Goal: Task Accomplishment & Management: Complete application form

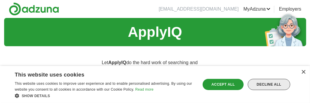
click at [264, 84] on div "Decline all" at bounding box center [269, 84] width 42 height 11
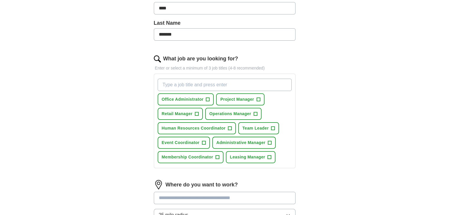
scroll to position [145, 0]
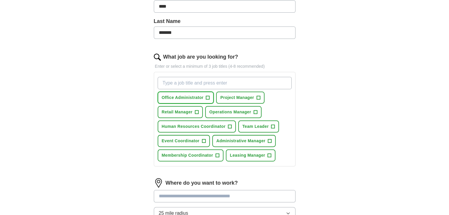
click at [206, 96] on span "+" at bounding box center [208, 98] width 4 height 5
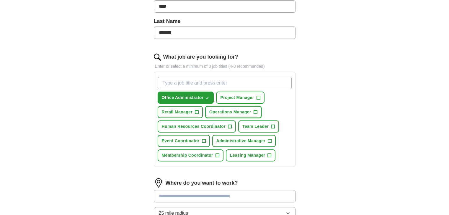
click at [255, 111] on span "+" at bounding box center [255, 112] width 4 height 5
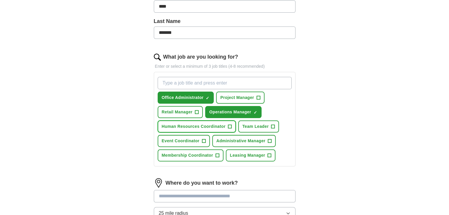
click at [230, 125] on span "+" at bounding box center [230, 126] width 4 height 5
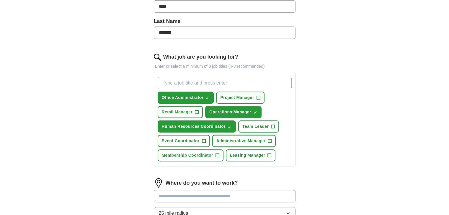
click at [262, 143] on span "Administrative Manager" at bounding box center [240, 141] width 49 height 6
click at [211, 84] on input "What job are you looking for?" at bounding box center [224, 83] width 134 height 12
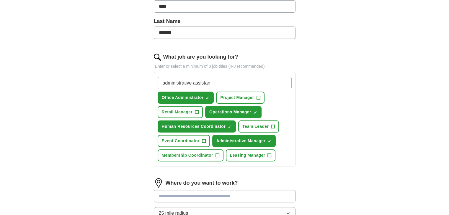
type input "administrative assistant"
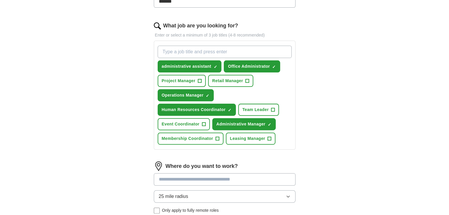
scroll to position [175, 0]
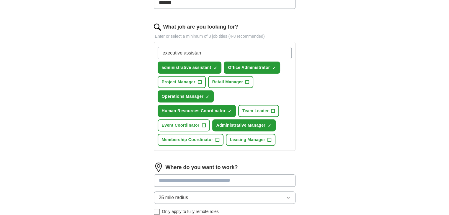
type input "executive assistant"
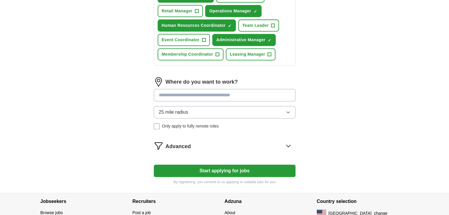
scroll to position [261, 0]
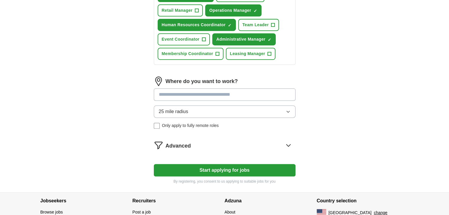
click at [211, 93] on input at bounding box center [225, 94] width 142 height 12
type input "*****"
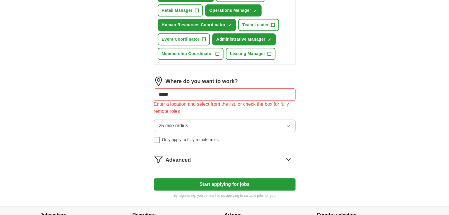
click at [208, 107] on div "Where do you want to work? ***** Enter a location and select from the list, or …" at bounding box center [225, 112] width 142 height 71
click at [199, 124] on button "25 mile radius" at bounding box center [225, 126] width 142 height 12
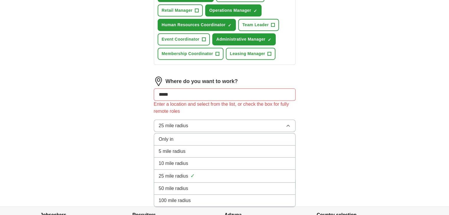
click at [187, 185] on span "50 mile radius" at bounding box center [173, 188] width 29 height 7
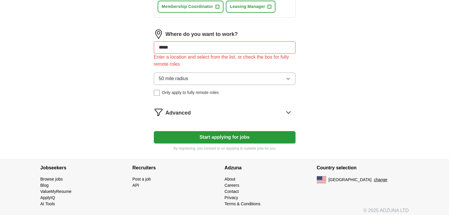
scroll to position [310, 0]
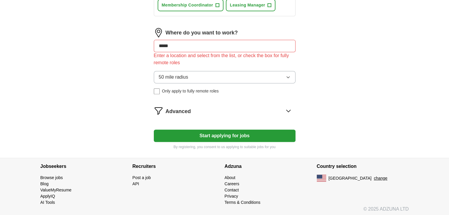
click at [181, 108] on span "Advanced" at bounding box center [177, 112] width 25 height 8
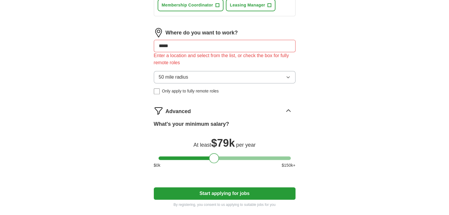
click at [214, 157] on div at bounding box center [224, 159] width 132 height 4
click at [199, 152] on div "What's your minimum salary? At least $ 79k per year $ 0 k $ 150 k+" at bounding box center [225, 146] width 142 height 53
click at [196, 157] on div at bounding box center [224, 159] width 132 height 4
click at [189, 157] on div at bounding box center [224, 159] width 132 height 4
click at [183, 157] on div at bounding box center [224, 159] width 132 height 4
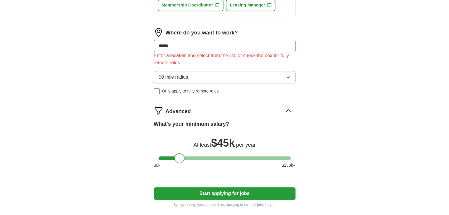
drag, startPoint x: 183, startPoint y: 156, endPoint x: 179, endPoint y: 171, distance: 16.0
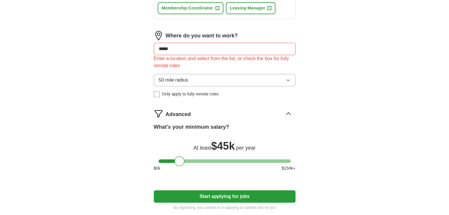
click at [188, 40] on div "Where do you want to work? ***** Enter a location and select from the list, or …" at bounding box center [225, 66] width 142 height 71
click at [185, 44] on input "*****" at bounding box center [225, 49] width 142 height 12
type input "*****"
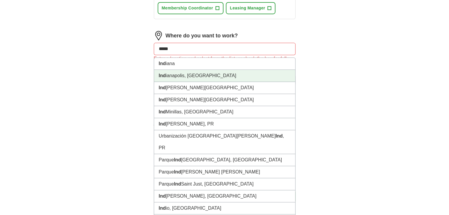
click at [178, 72] on li "Ind ianapolis, [GEOGRAPHIC_DATA]" at bounding box center [224, 76] width 141 height 12
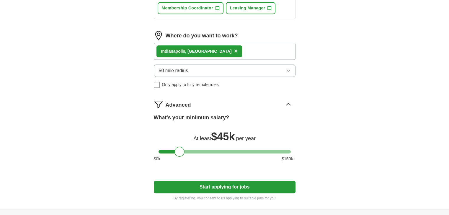
click at [217, 188] on button "Start applying for jobs" at bounding box center [225, 187] width 142 height 12
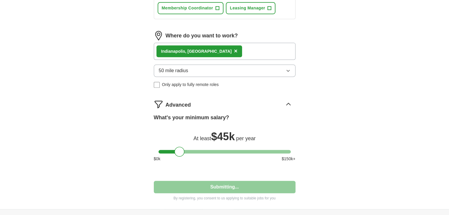
select select "**"
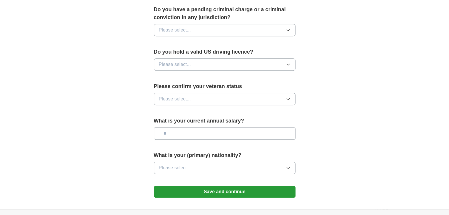
scroll to position [390, 0]
